Goal: Navigation & Orientation: Find specific page/section

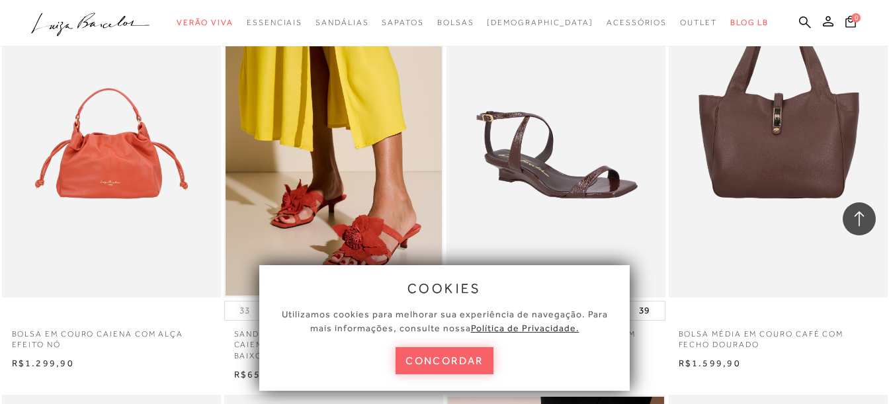
scroll to position [1653, 0]
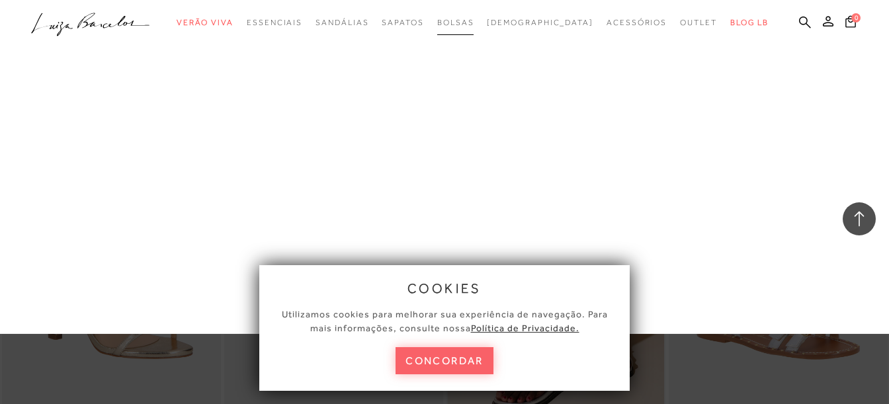
drag, startPoint x: 493, startPoint y: 31, endPoint x: 495, endPoint y: 53, distance: 22.0
click at [474, 31] on link "Bolsas" at bounding box center [455, 23] width 37 height 24
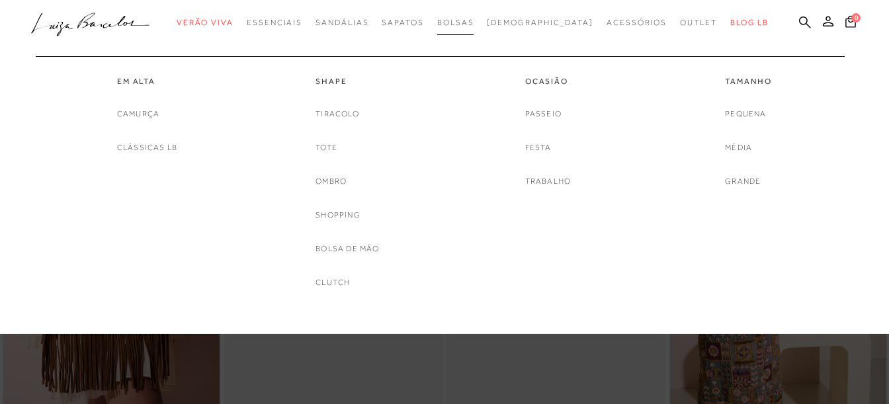
click at [474, 24] on span "Bolsas" at bounding box center [455, 22] width 37 height 9
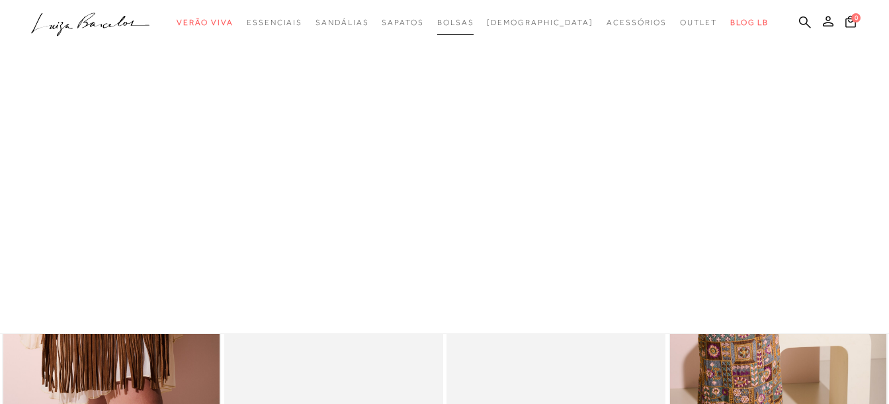
click at [474, 24] on span "Bolsas" at bounding box center [455, 22] width 37 height 9
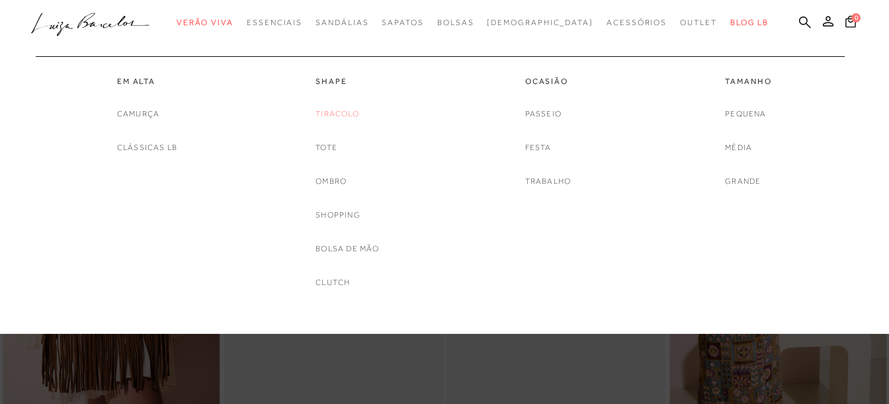
click at [319, 116] on link "Tiracolo" at bounding box center [337, 114] width 44 height 14
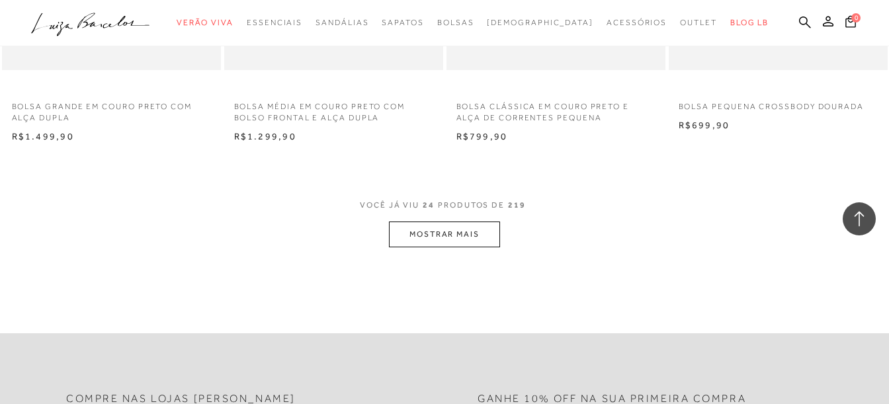
scroll to position [2579, 0]
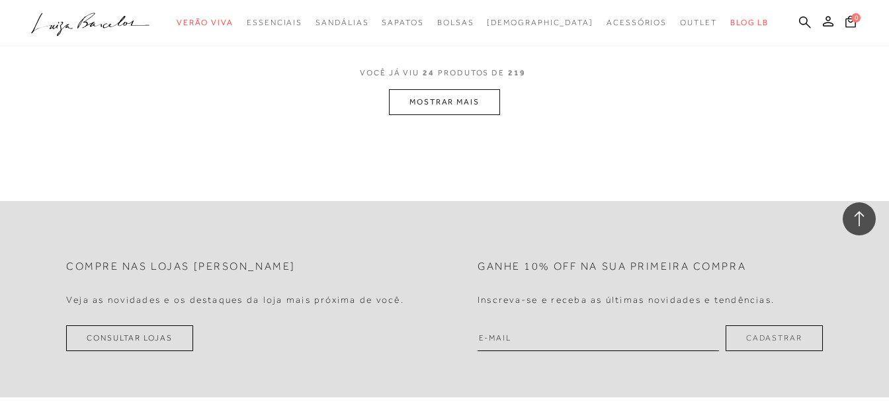
click at [482, 106] on button "MOSTRAR MAIS" at bounding box center [444, 102] width 111 height 26
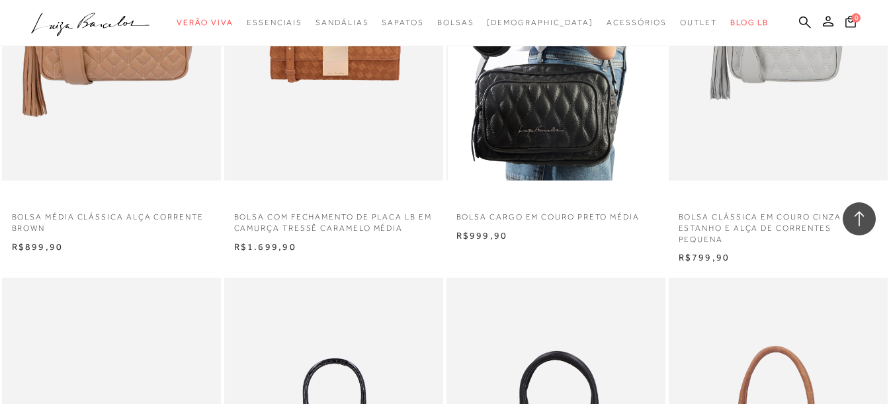
scroll to position [4696, 0]
